Goal: Information Seeking & Learning: Find specific page/section

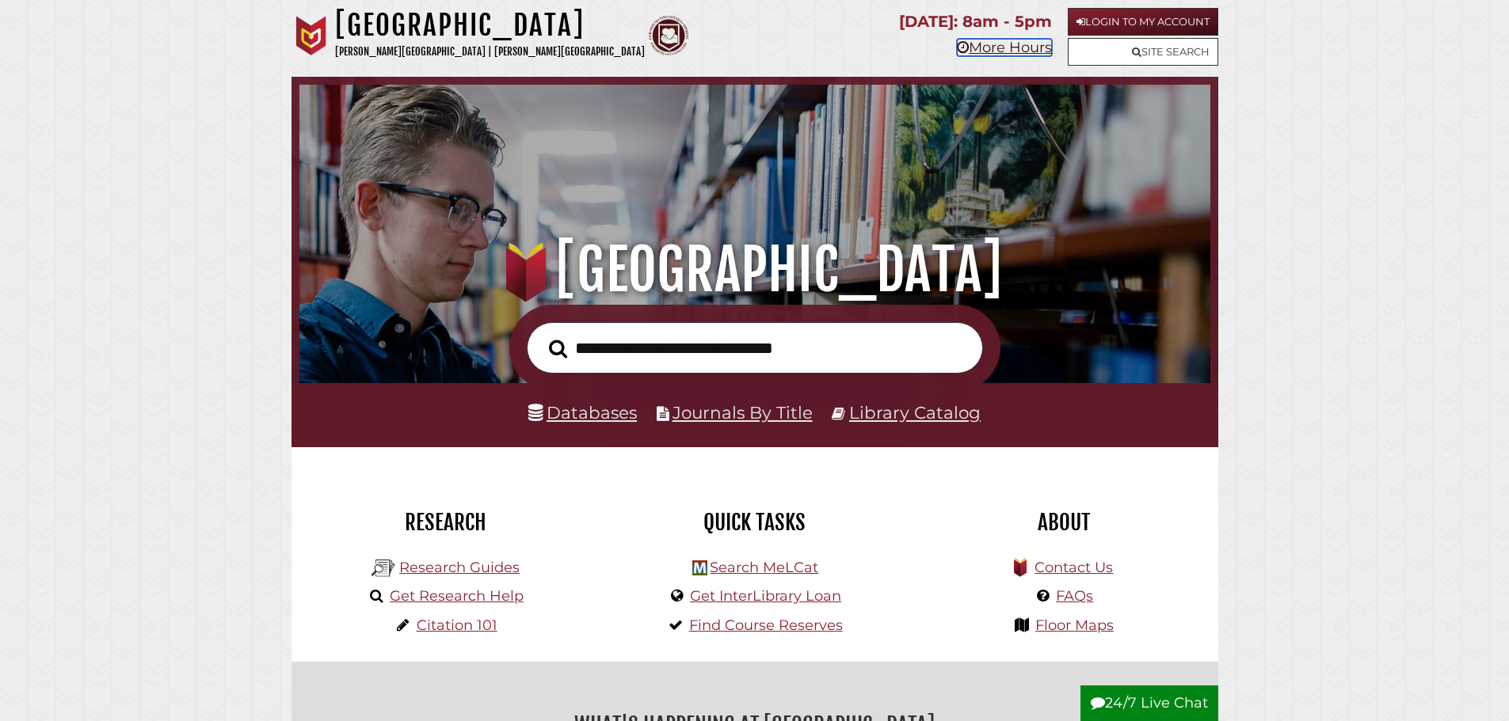
click at [996, 51] on link "More Hours" at bounding box center [1004, 47] width 95 height 17
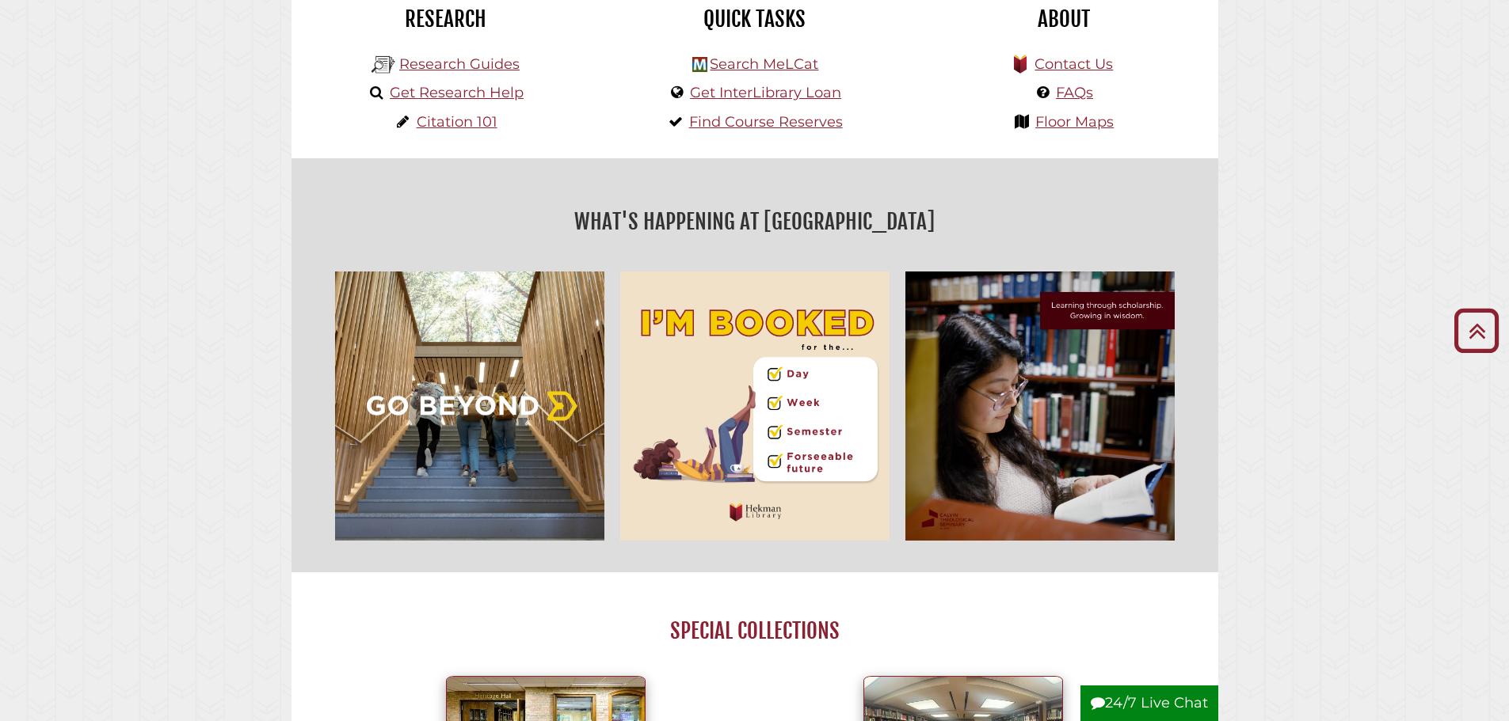
scroll to position [475, 0]
